Goal: Information Seeking & Learning: Compare options

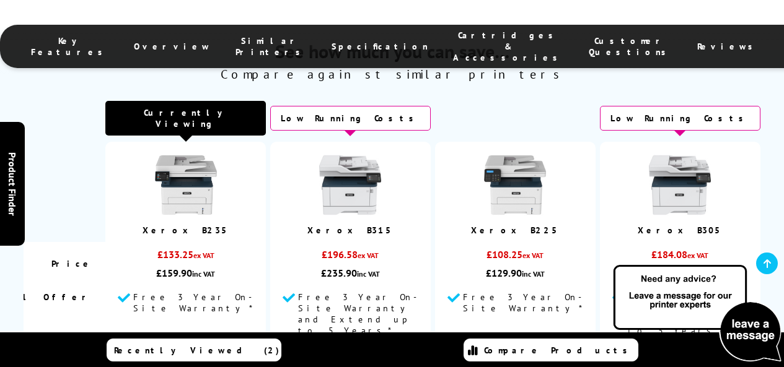
scroll to position [3780, 0]
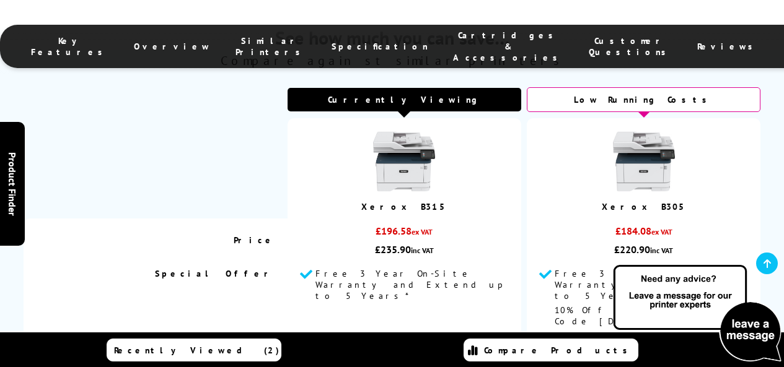
scroll to position [4276, 0]
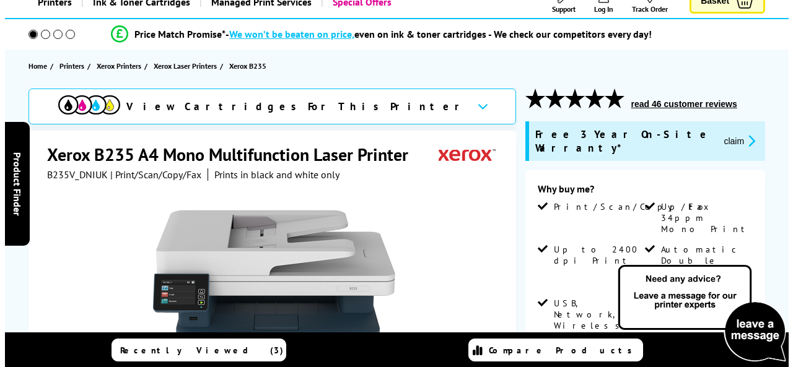
scroll to position [25, 0]
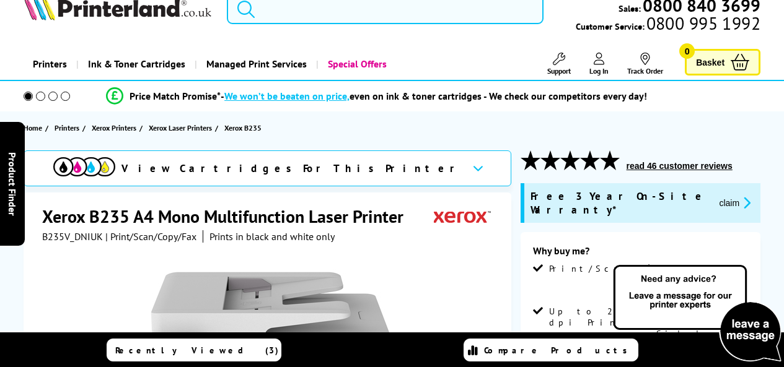
click at [368, 13] on input "search" at bounding box center [385, 8] width 317 height 31
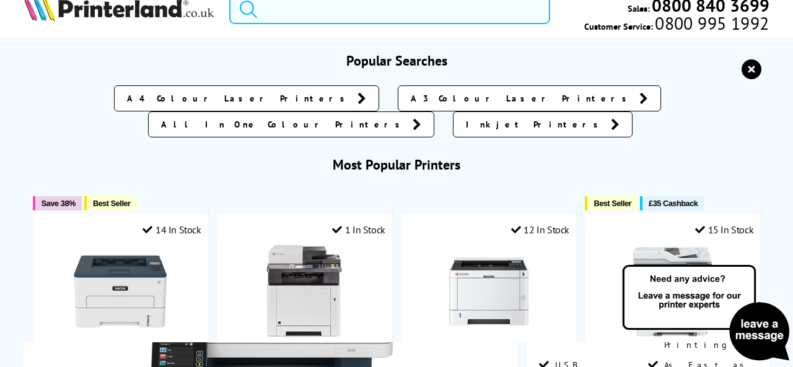
paste input "Xerox C235"
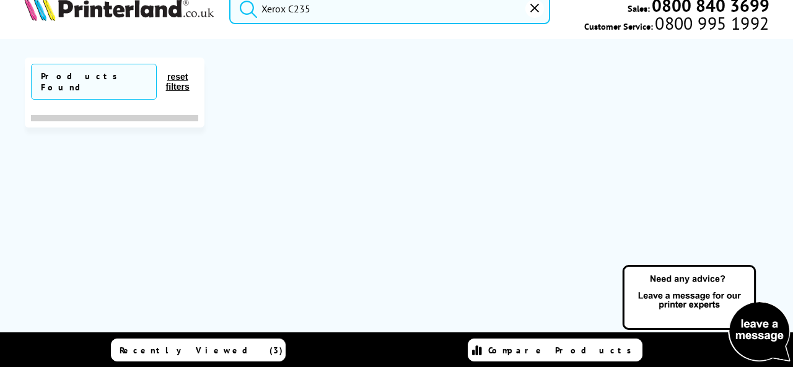
scroll to position [0, 0]
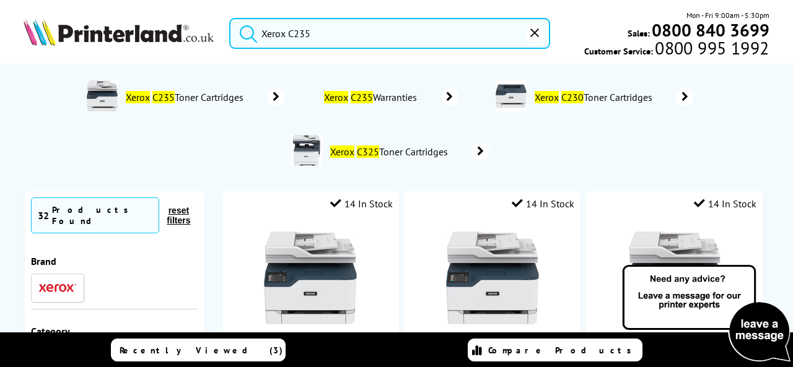
type input "Xerox C235"
click at [230, 18] on button "submit" at bounding box center [245, 31] width 31 height 27
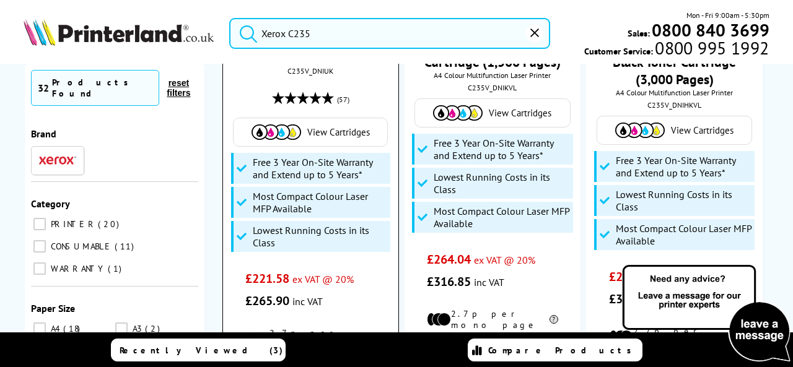
scroll to position [248, 0]
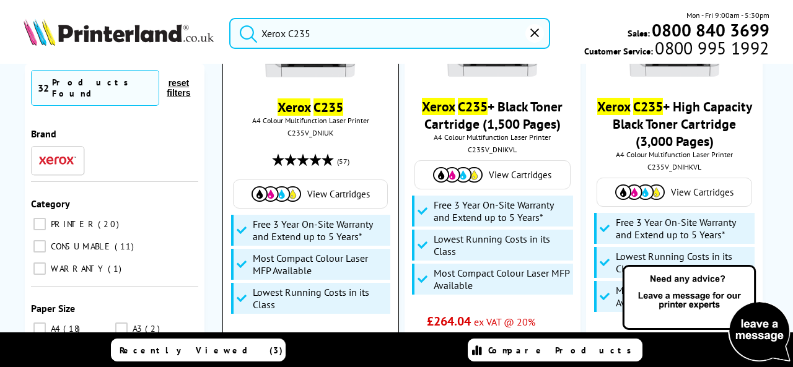
click at [324, 103] on mark "C235" at bounding box center [329, 107] width 30 height 17
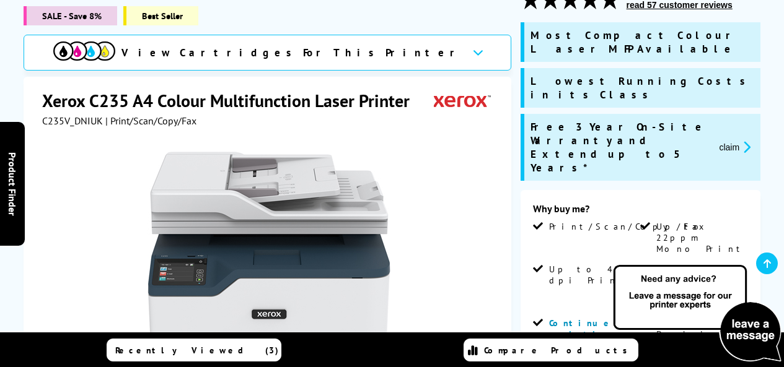
scroll to position [248, 0]
